Goal: Transaction & Acquisition: Subscribe to service/newsletter

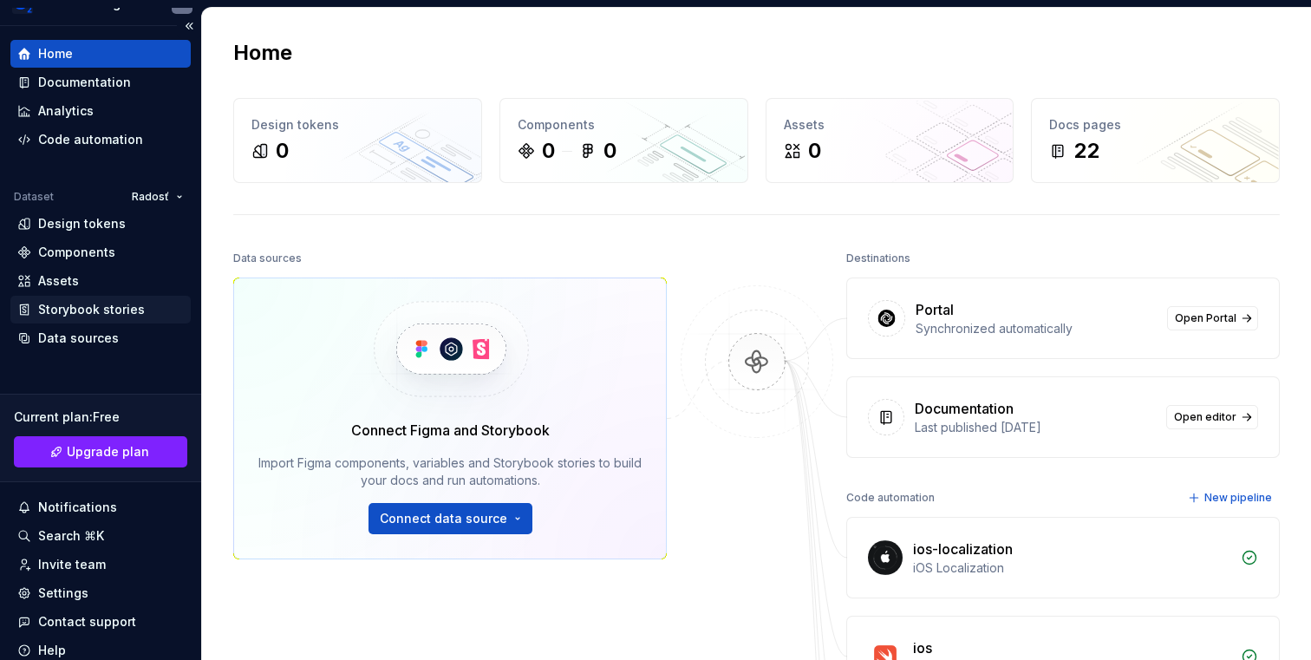
scroll to position [91, 0]
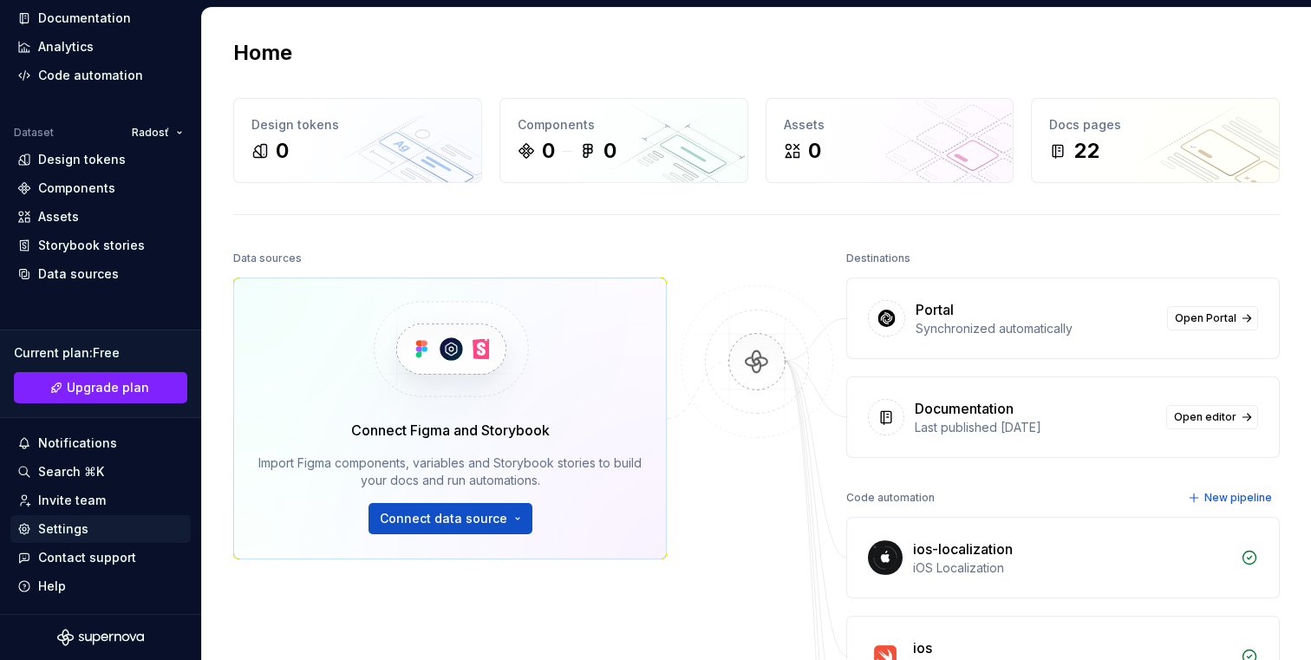
click at [83, 522] on div "Settings" at bounding box center [63, 528] width 50 height 17
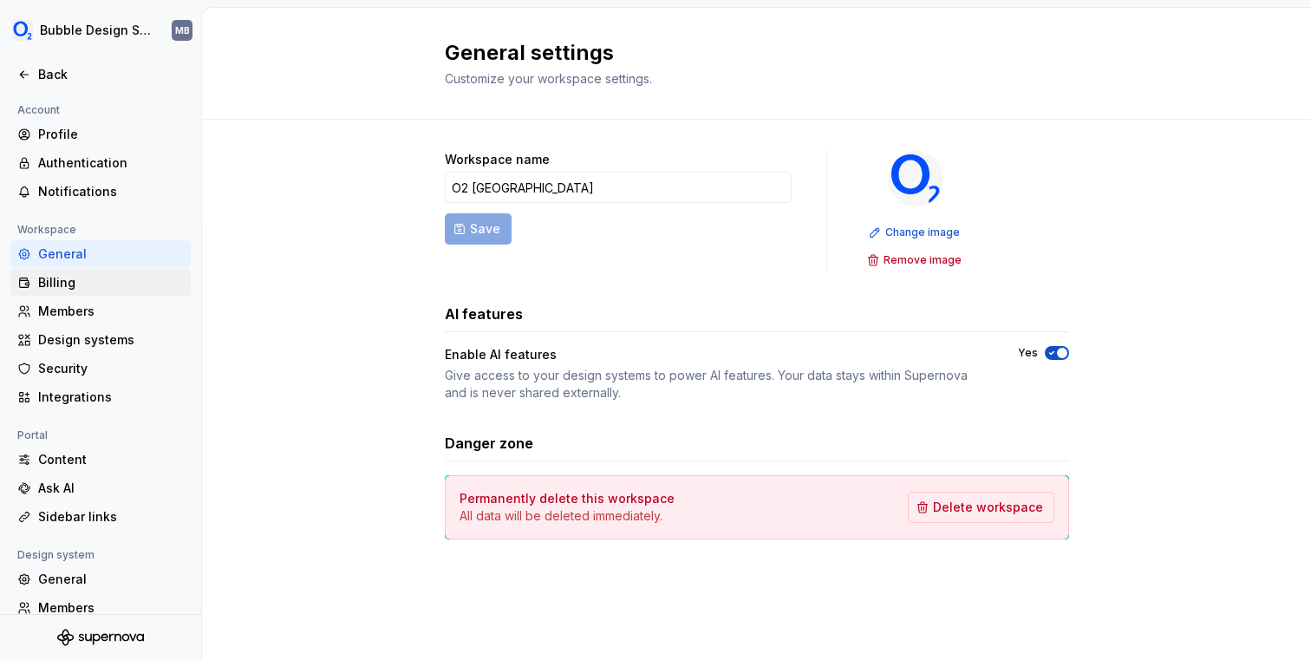
click at [78, 281] on div "Billing" at bounding box center [111, 282] width 146 height 17
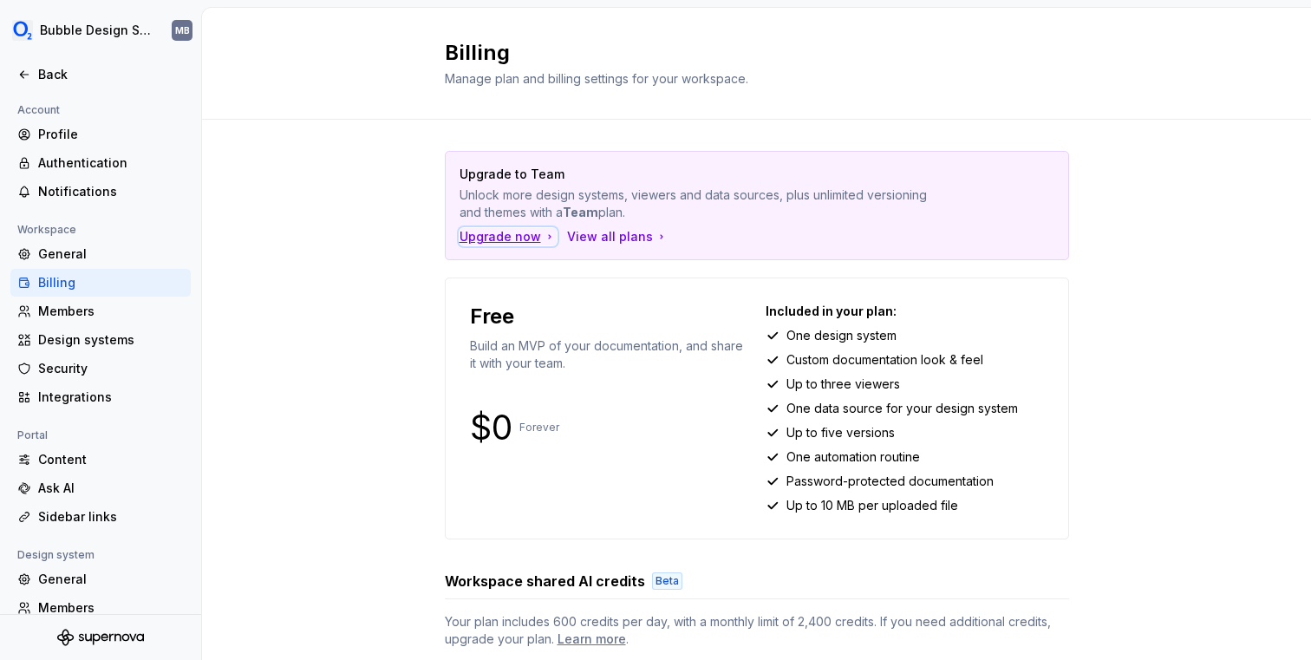
click at [525, 239] on div "Upgrade now" at bounding box center [508, 236] width 97 height 17
click at [607, 237] on div "View all plans" at bounding box center [617, 236] width 101 height 17
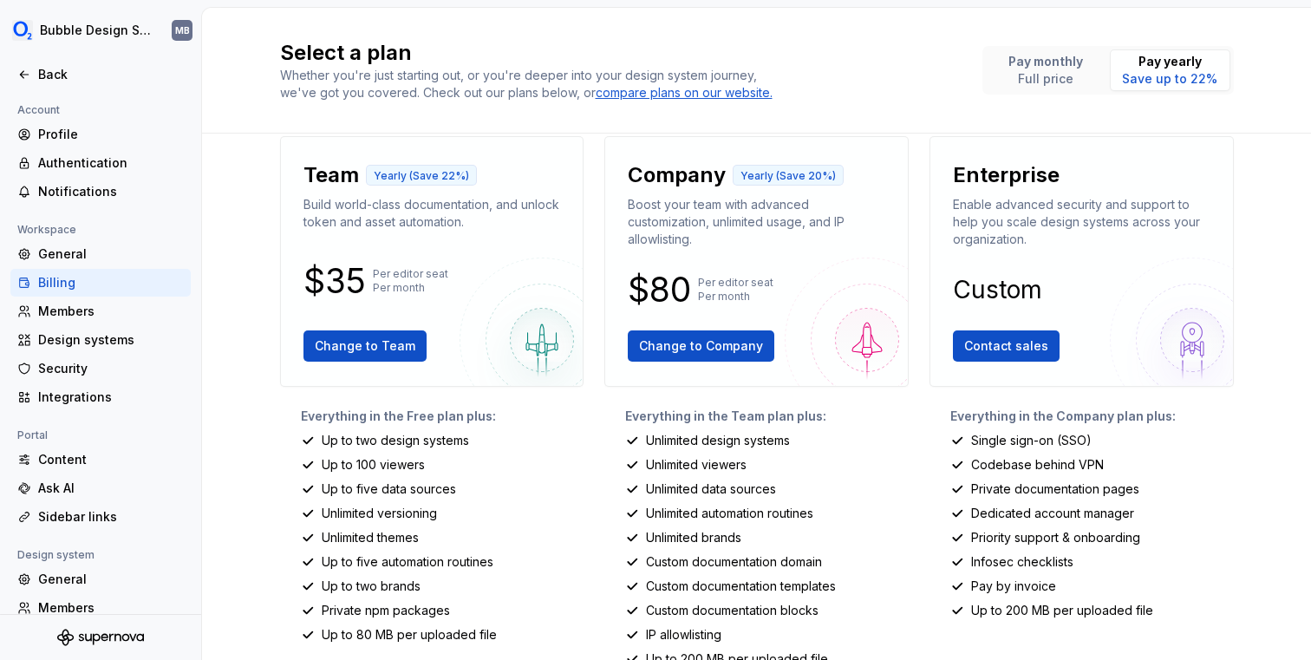
scroll to position [22, 0]
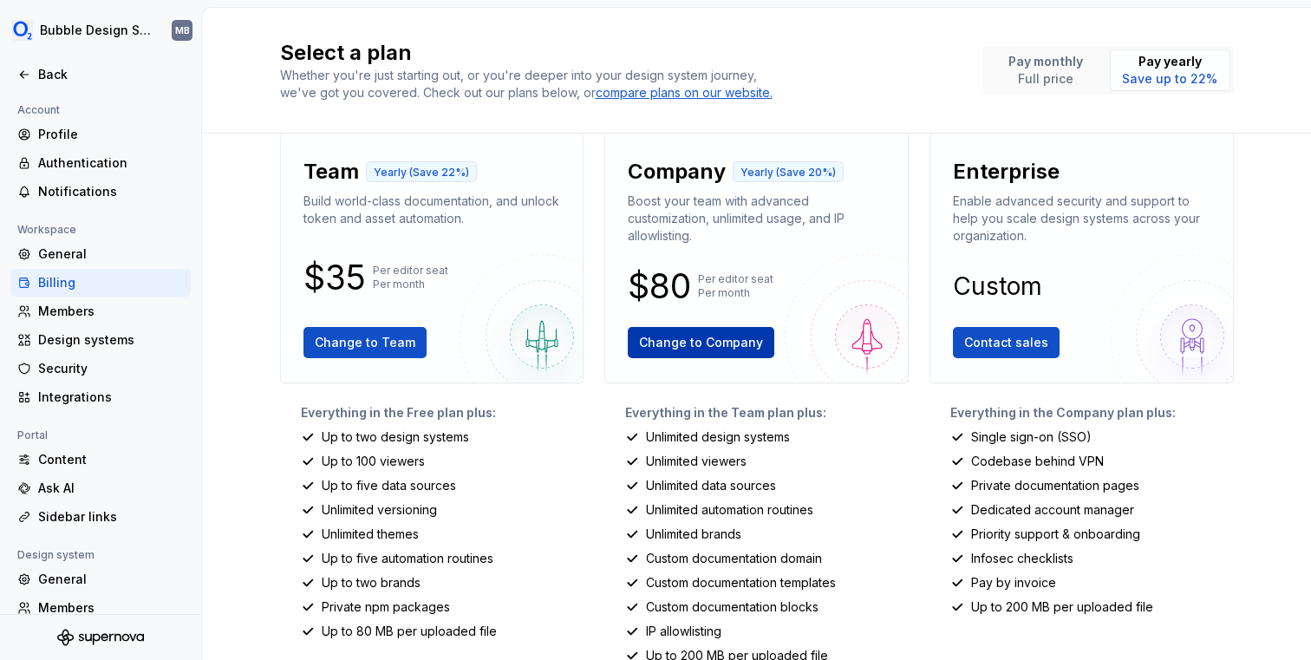
click at [665, 350] on span "Change to Company" at bounding box center [701, 342] width 124 height 17
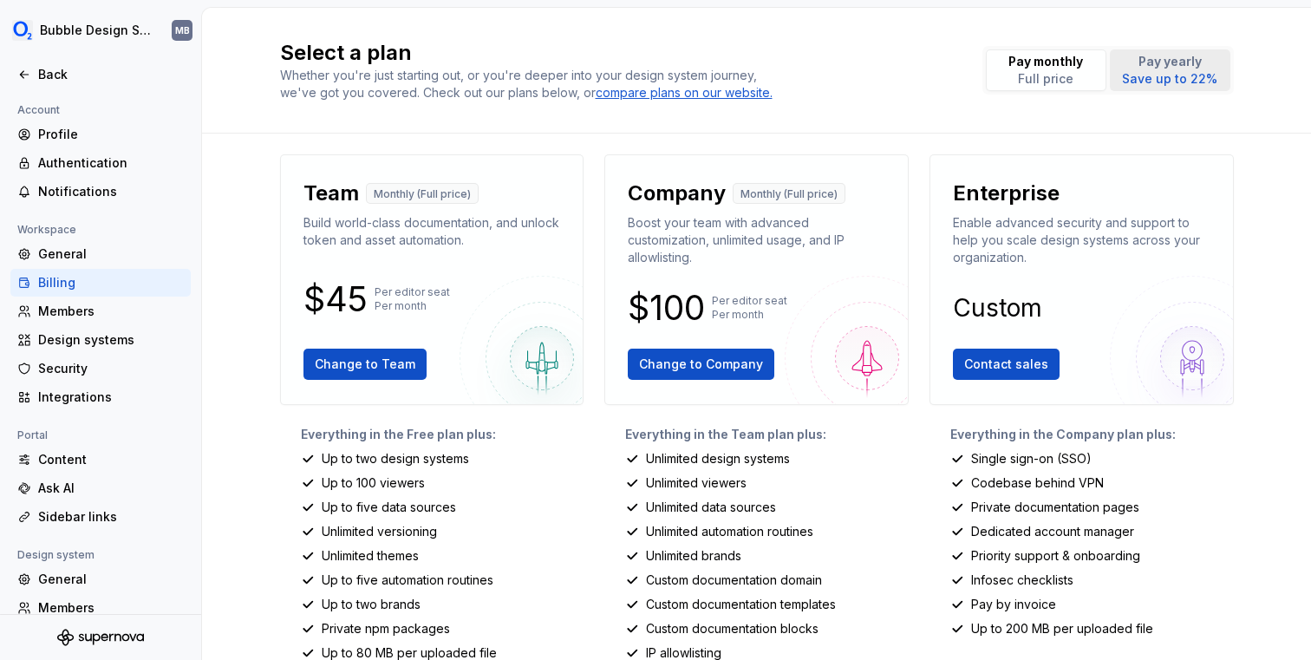
click at [1211, 57] on p "Pay yearly" at bounding box center [1169, 61] width 95 height 17
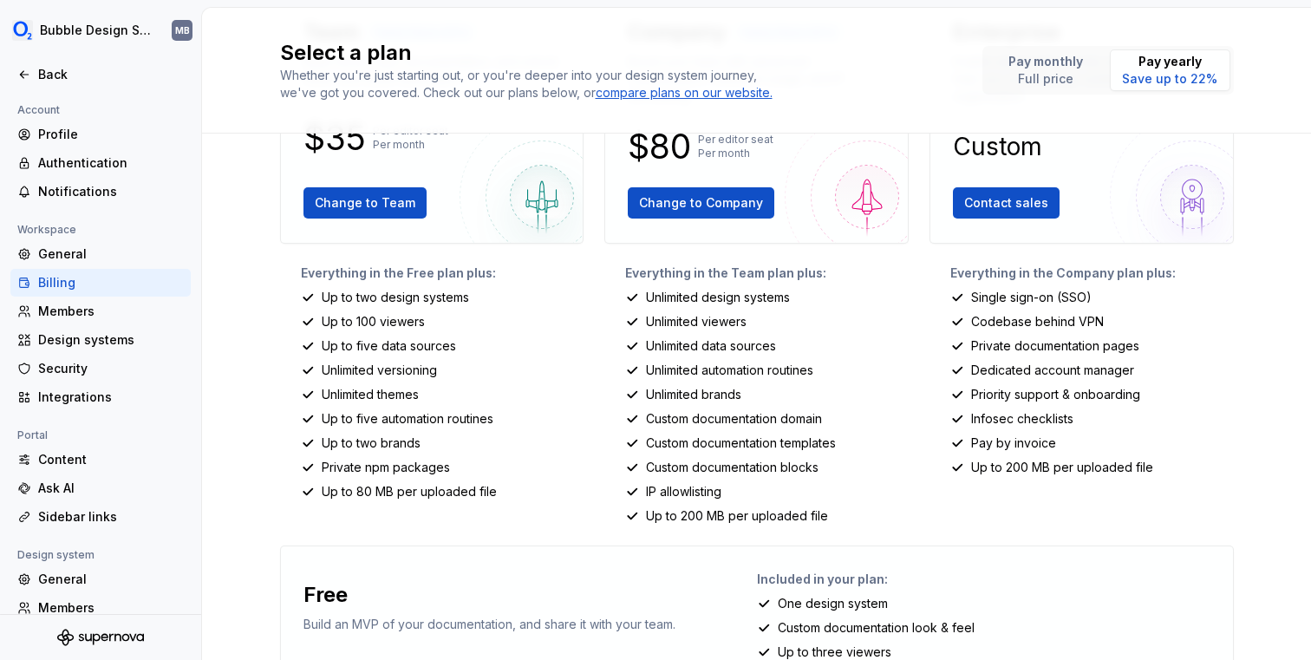
scroll to position [159, 0]
